Goal: Task Accomplishment & Management: Manage account settings

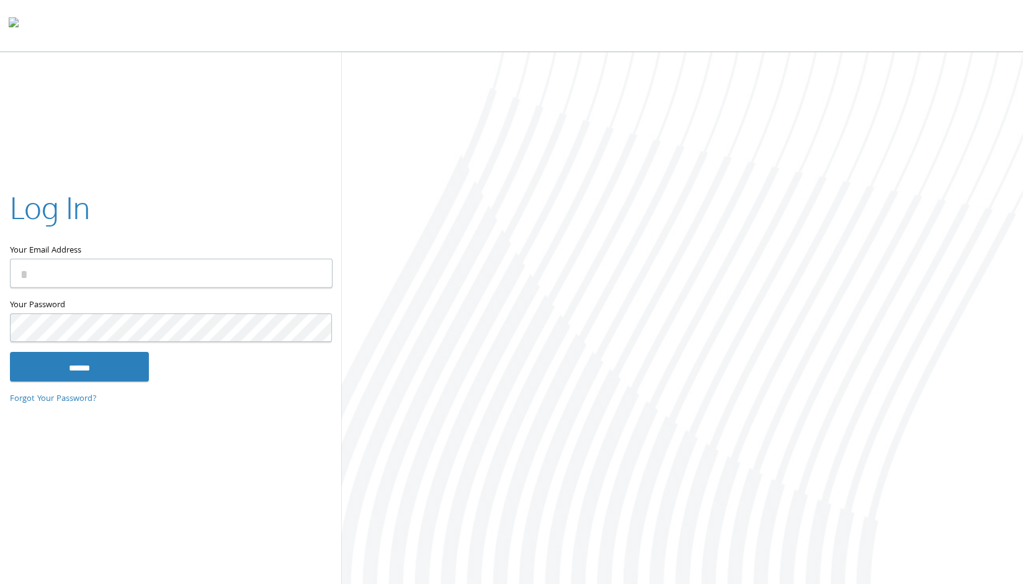
type input "**********"
click at [89, 365] on input "******" at bounding box center [79, 367] width 139 height 30
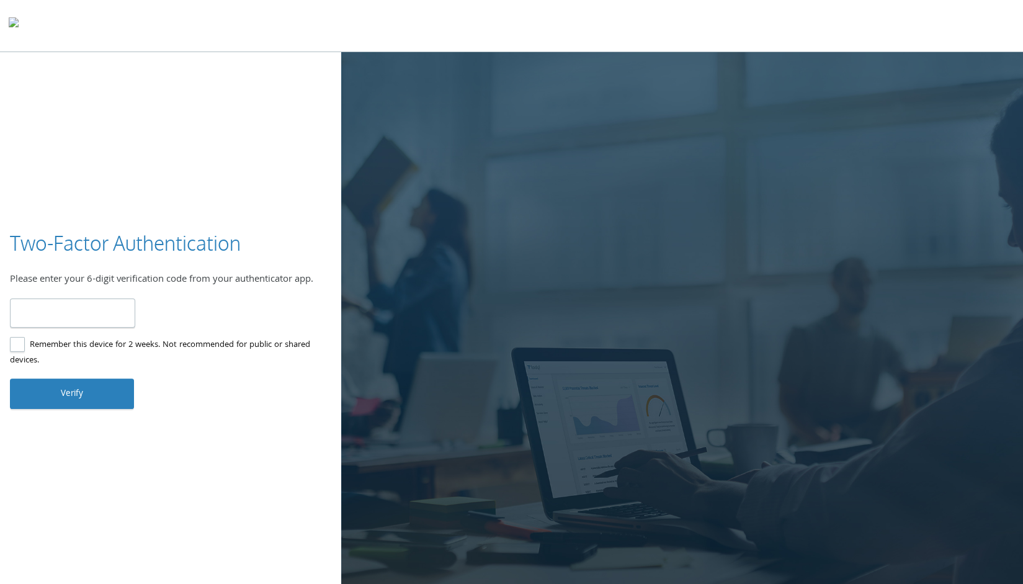
type input "******"
